Goal: Information Seeking & Learning: Learn about a topic

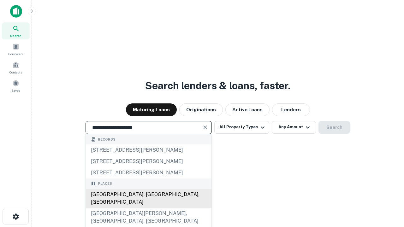
click at [148, 208] on div "[GEOGRAPHIC_DATA], [GEOGRAPHIC_DATA], [GEOGRAPHIC_DATA]" at bounding box center [149, 198] width 126 height 19
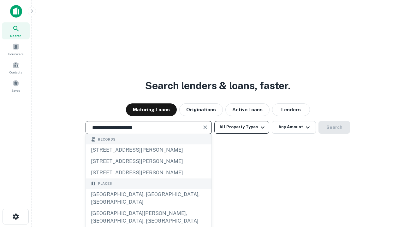
click at [242, 127] on button "All Property Types" at bounding box center [241, 127] width 55 height 13
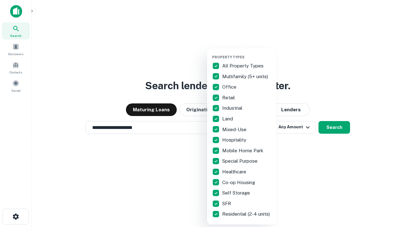
type input "**********"
click at [247, 53] on button "button" at bounding box center [246, 53] width 69 height 0
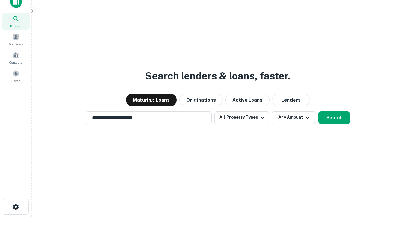
scroll to position [4, 76]
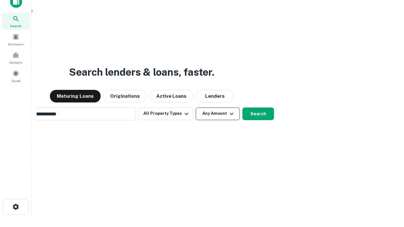
click at [196, 108] on button "Any Amount" at bounding box center [218, 114] width 44 height 13
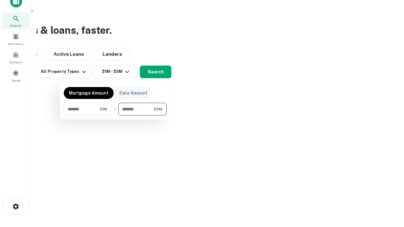
type input "*******"
click at [115, 116] on button "button" at bounding box center [115, 116] width 103 height 0
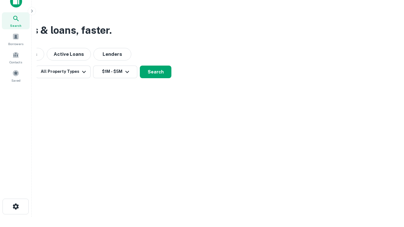
scroll to position [4, 117]
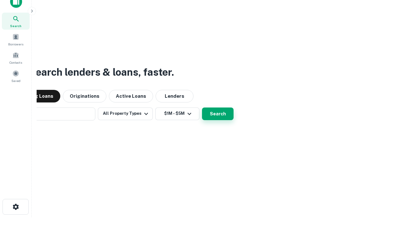
click at [202, 108] on button "Search" at bounding box center [218, 114] width 32 height 13
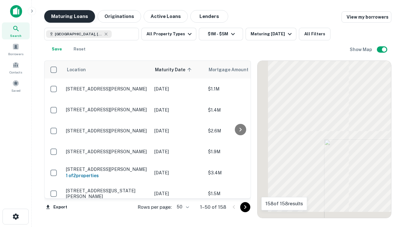
click at [69, 16] on button "Maturing Loans" at bounding box center [69, 16] width 51 height 13
